Goal: Use online tool/utility: Utilize a website feature to perform a specific function

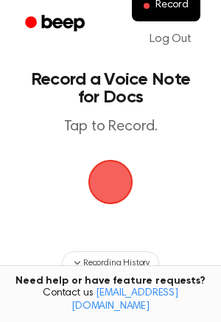
click at [100, 193] on span "button" at bounding box center [110, 182] width 41 height 41
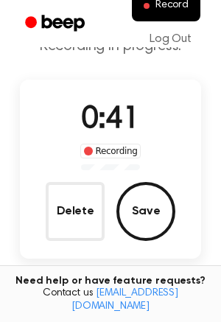
scroll to position [66, 0]
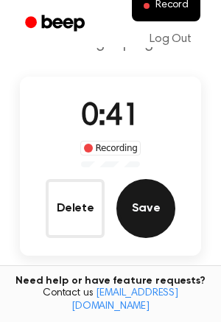
click at [139, 197] on button "Save" at bounding box center [146, 208] width 59 height 59
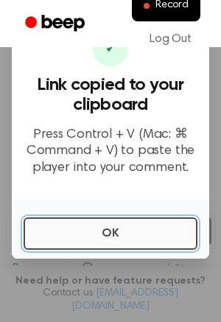
click at [99, 234] on button "OK" at bounding box center [111, 234] width 174 height 32
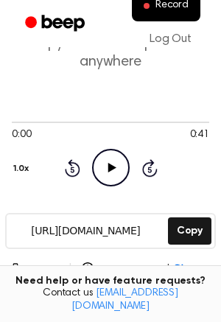
click at [108, 164] on icon at bounding box center [112, 168] width 8 height 10
